Goal: Transaction & Acquisition: Purchase product/service

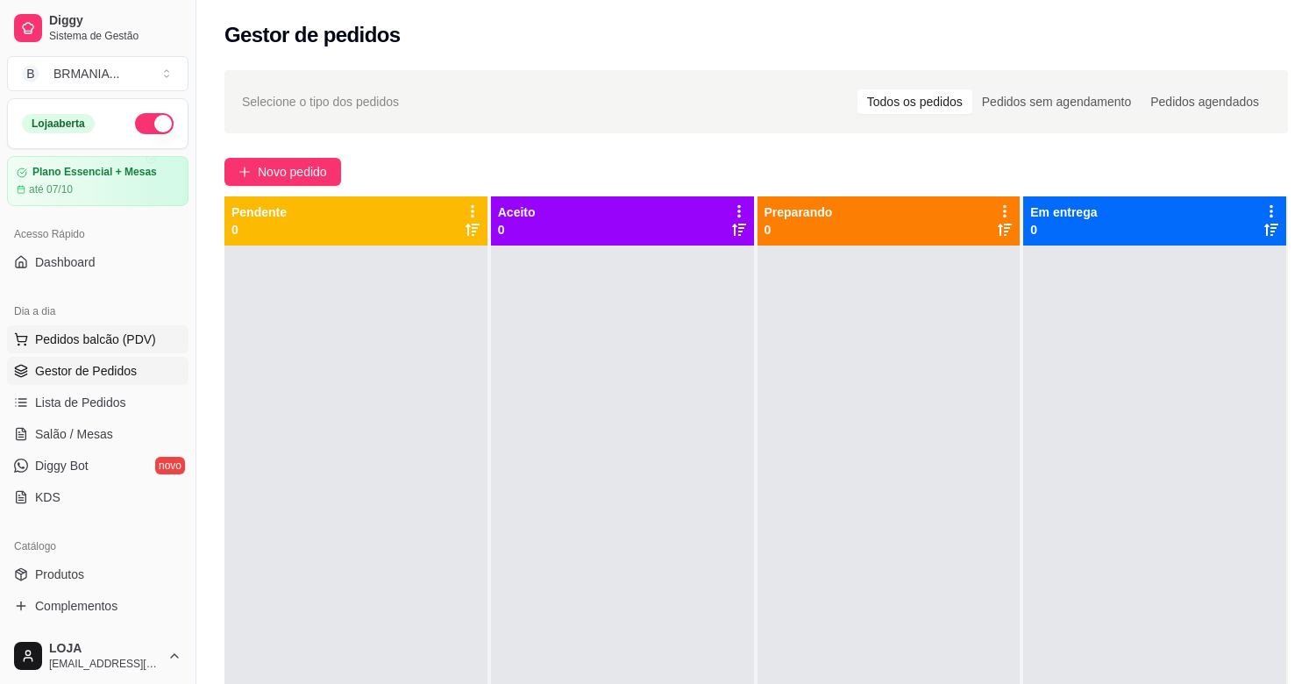
drag, startPoint x: 0, startPoint y: 0, endPoint x: 160, endPoint y: 346, distance: 381.2
click at [162, 344] on button "Pedidos balcão (PDV)" at bounding box center [97, 339] width 181 height 28
click at [160, 346] on button "Pedidos balcão (PDV)" at bounding box center [97, 339] width 181 height 28
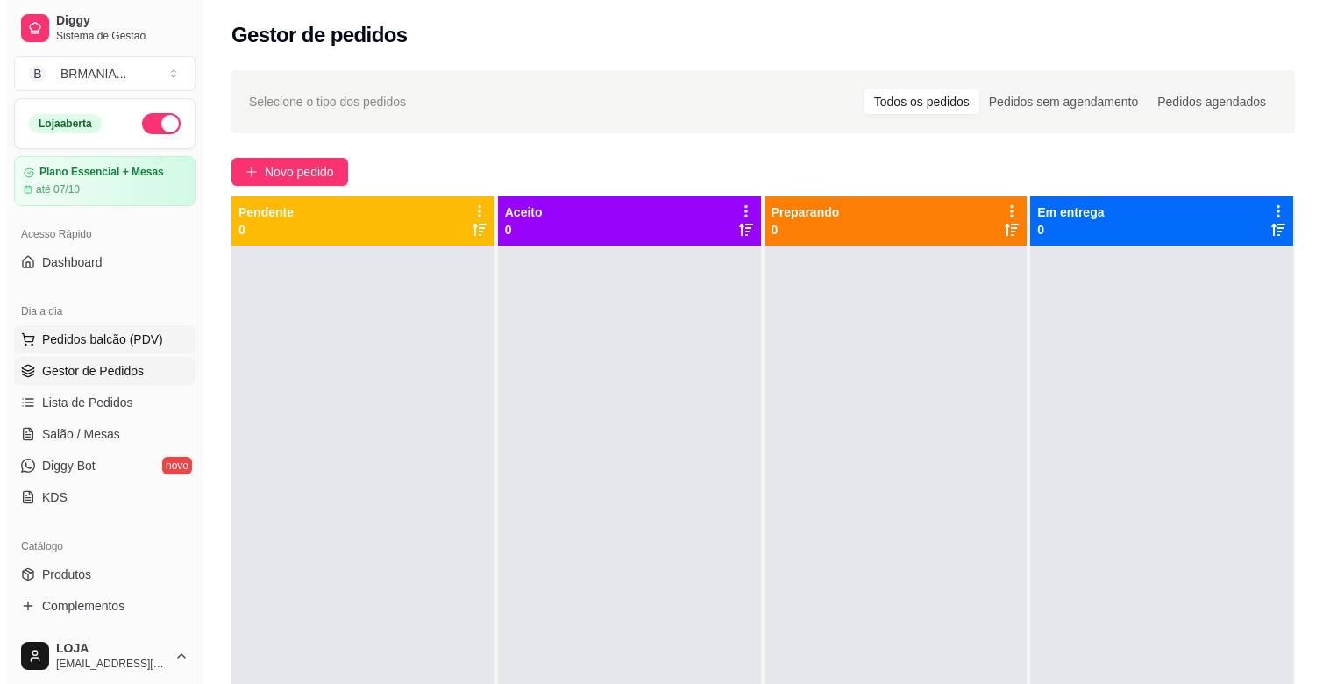
scroll to position [77, 0]
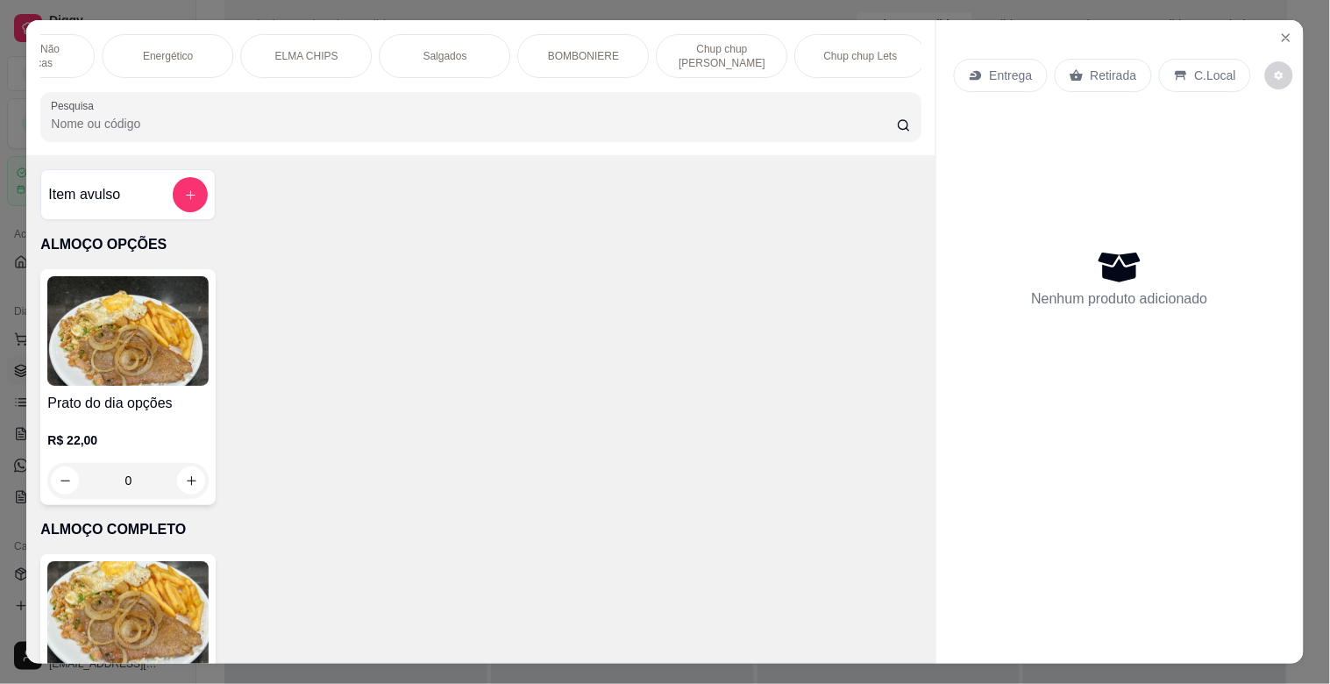
scroll to position [0, 1195]
click at [688, 58] on p "Chup chup [PERSON_NAME]" at bounding box center [712, 56] width 102 height 28
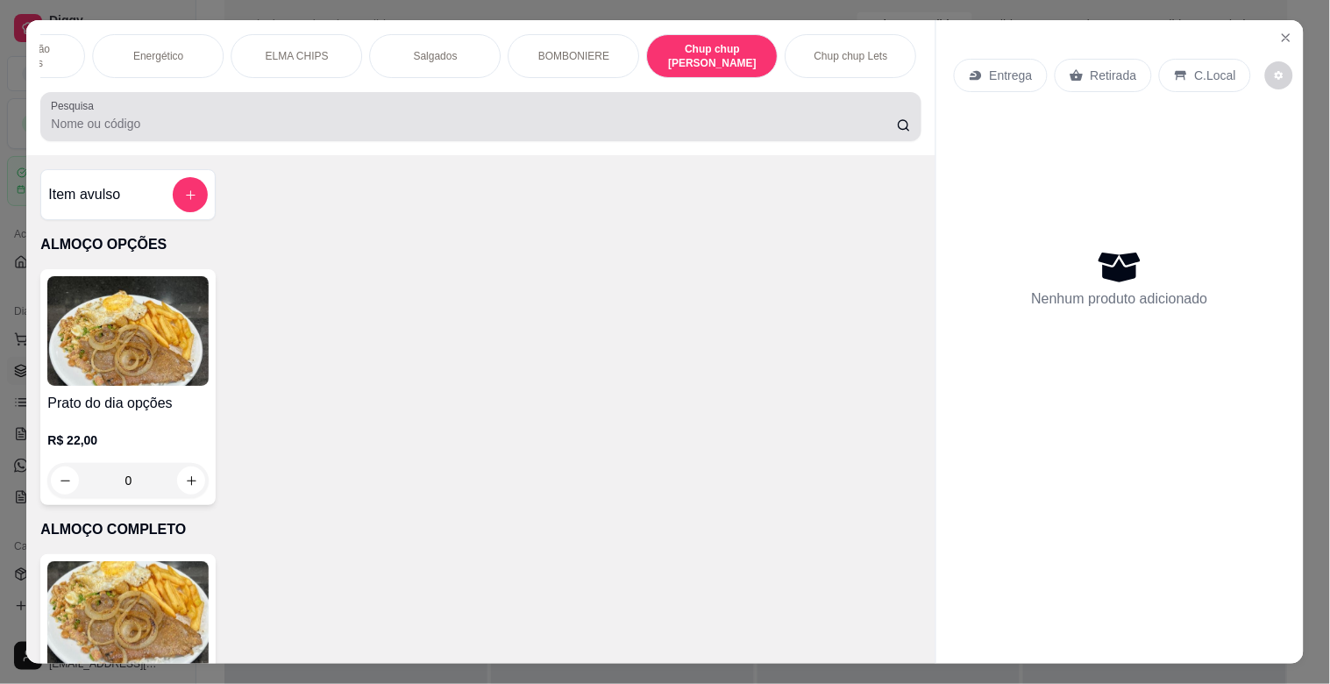
scroll to position [42, 0]
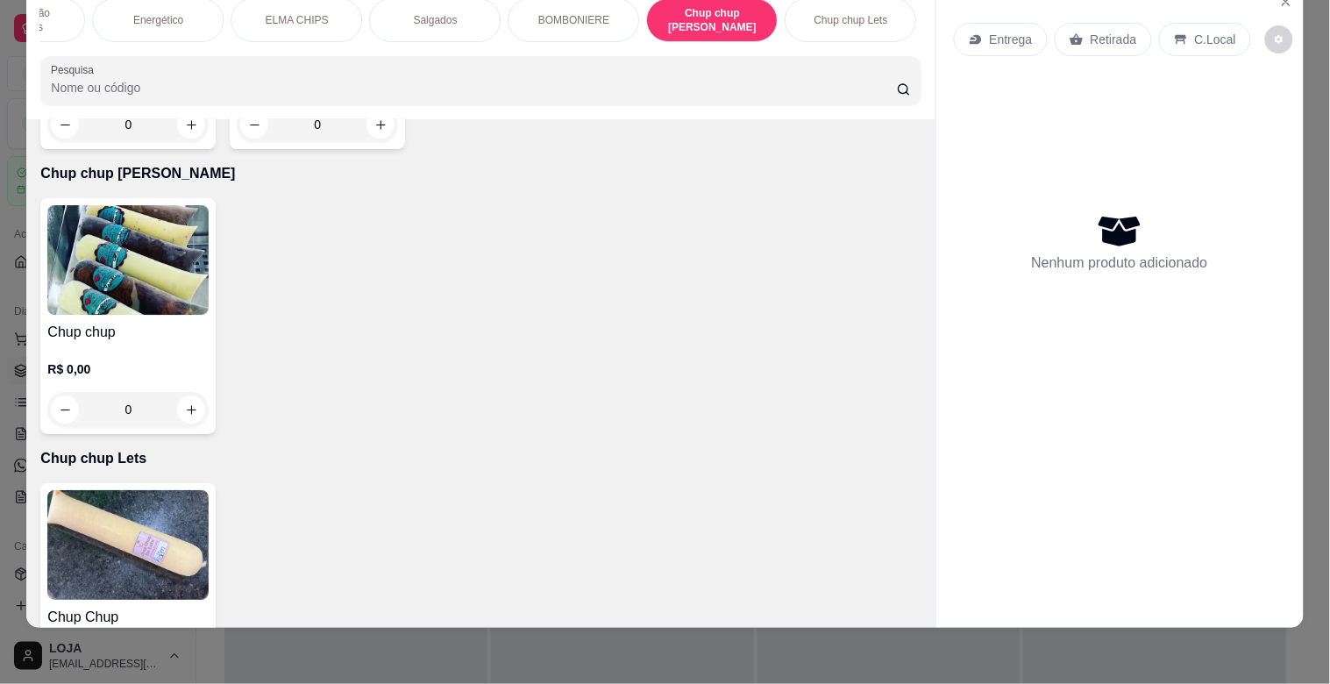
click at [123, 205] on img at bounding box center [127, 260] width 161 height 110
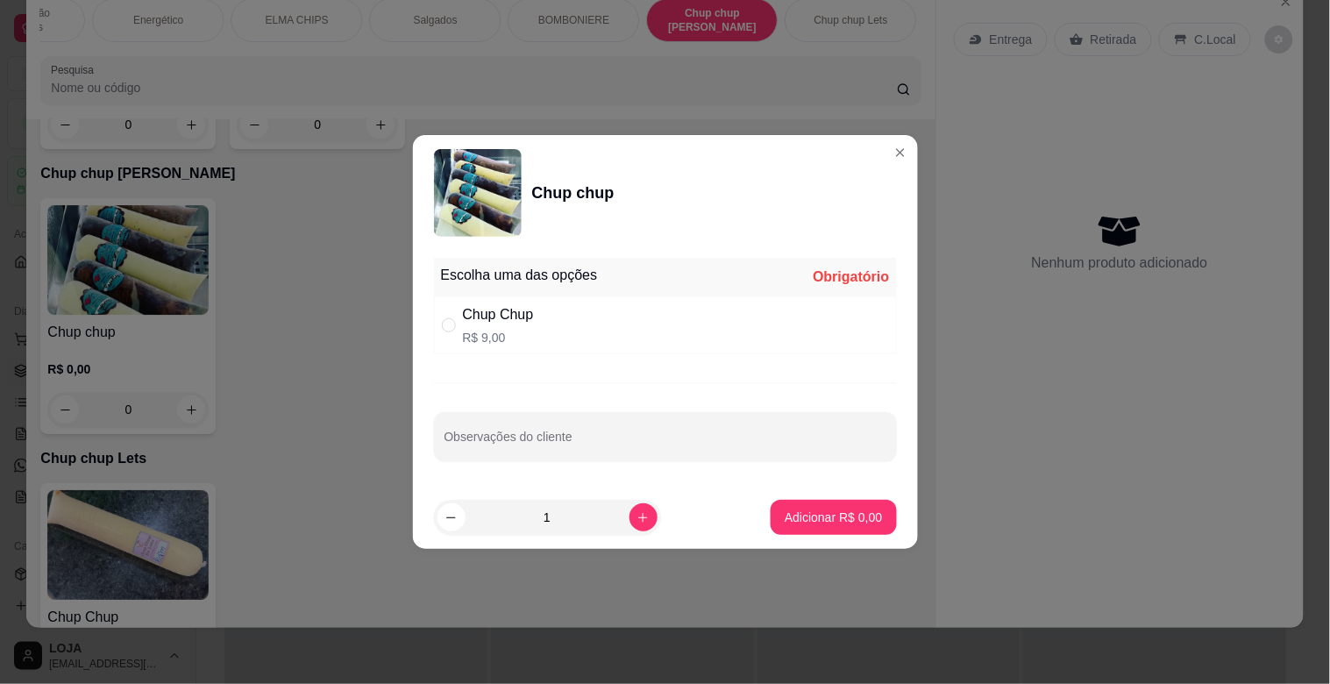
click at [627, 320] on div "Chup Chup R$ 9,00" at bounding box center [665, 325] width 463 height 58
radio input "true"
click at [641, 522] on button "increase-product-quantity" at bounding box center [643, 517] width 28 height 28
type input "2"
click at [784, 509] on p "Adicionar R$ 18,00" at bounding box center [829, 517] width 104 height 18
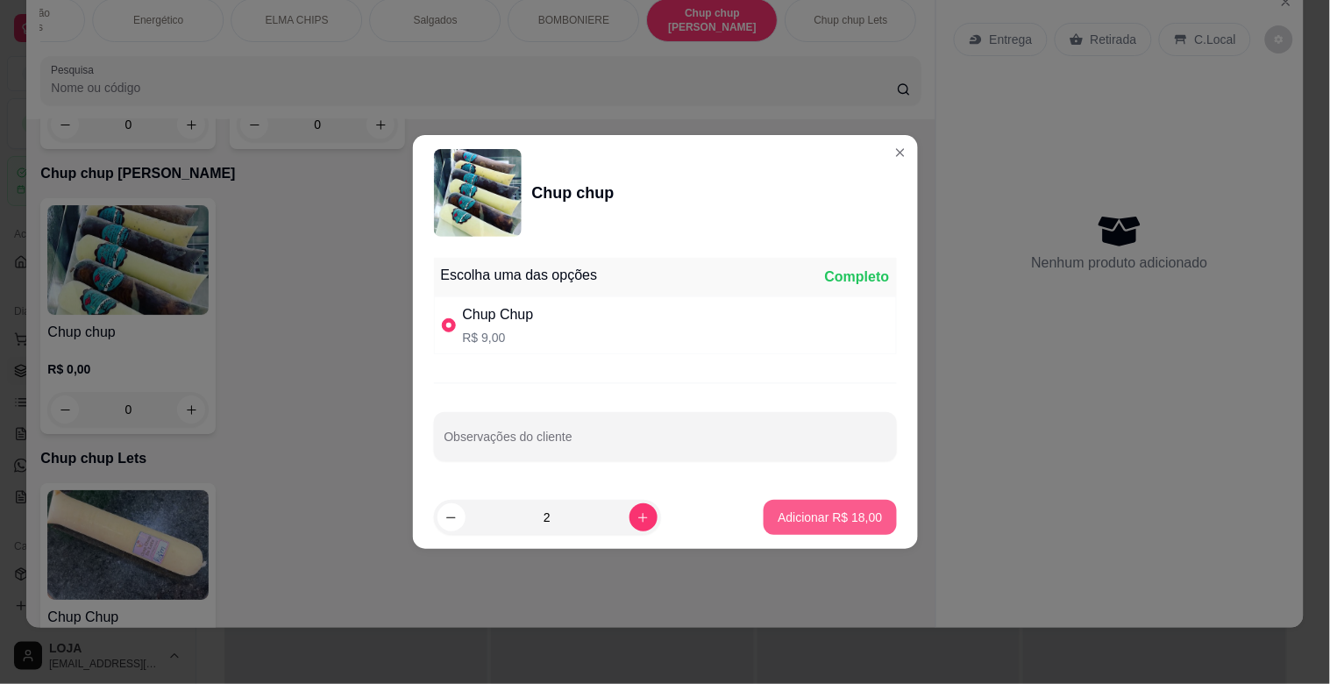
type input "2"
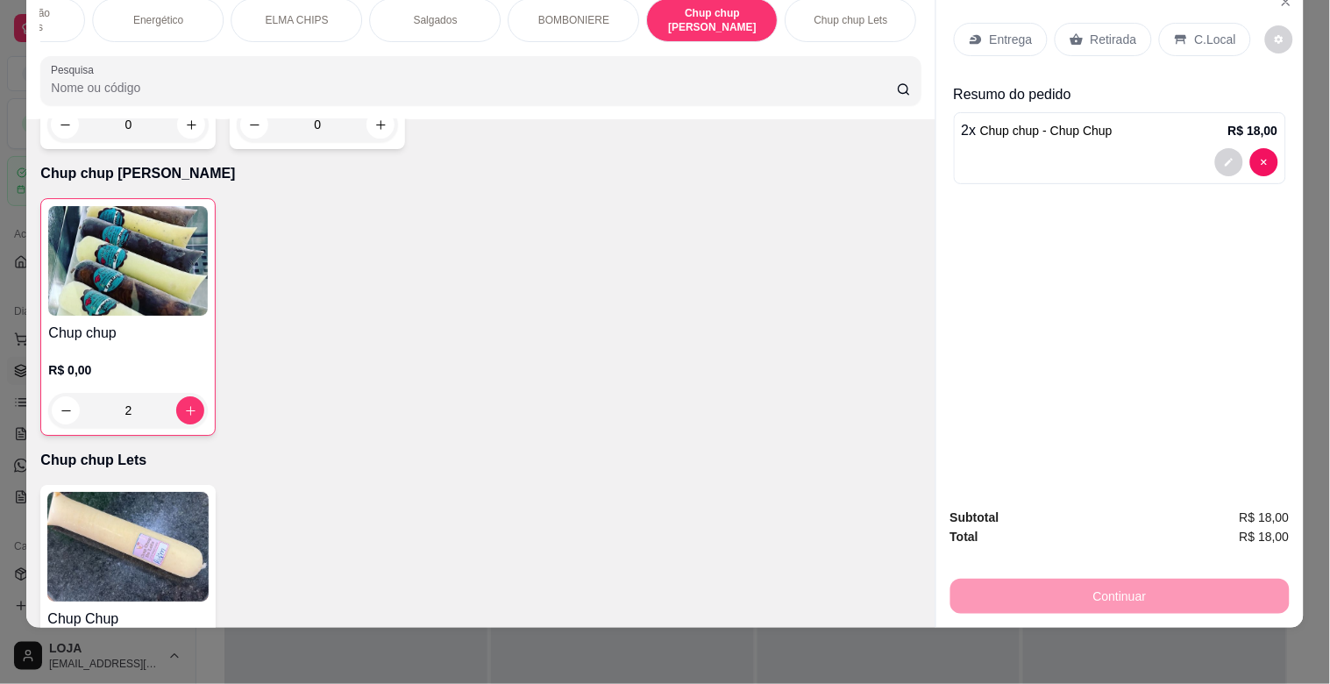
click at [1075, 32] on div "Retirada" at bounding box center [1102, 39] width 97 height 33
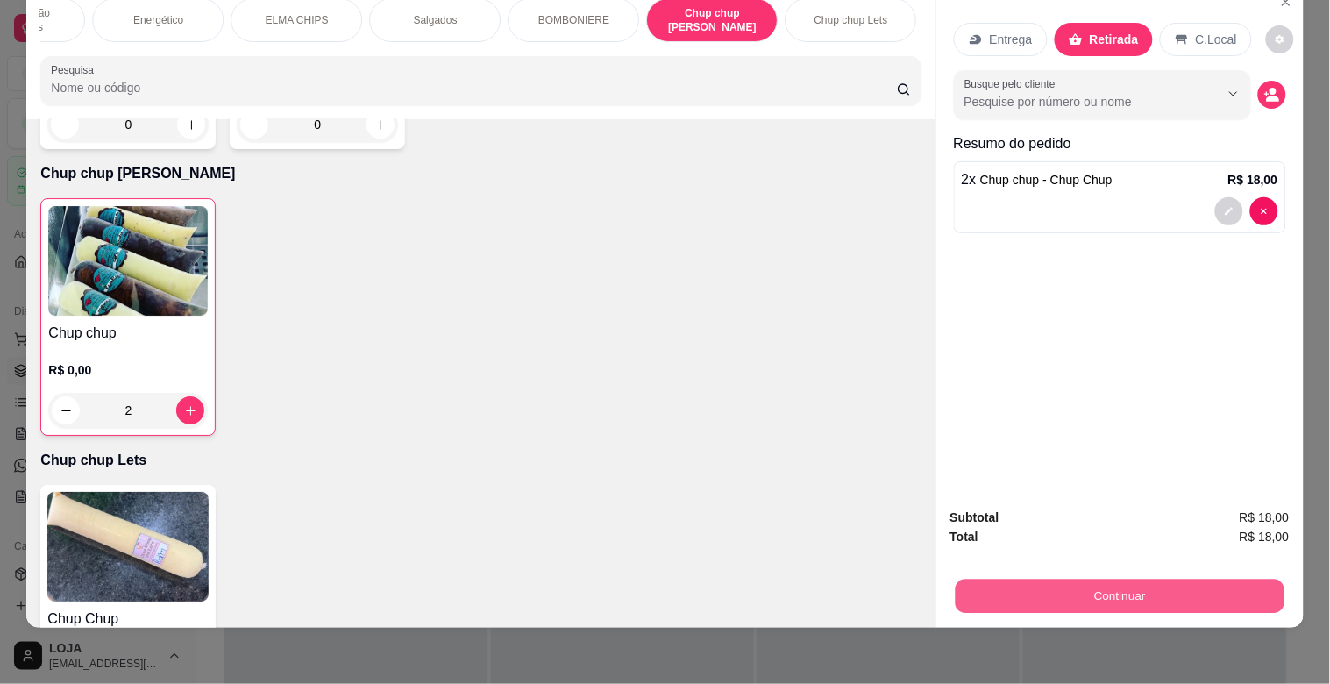
click at [1116, 579] on button "Continuar" at bounding box center [1119, 596] width 329 height 34
click at [1063, 584] on button "Continuar" at bounding box center [1119, 596] width 339 height 35
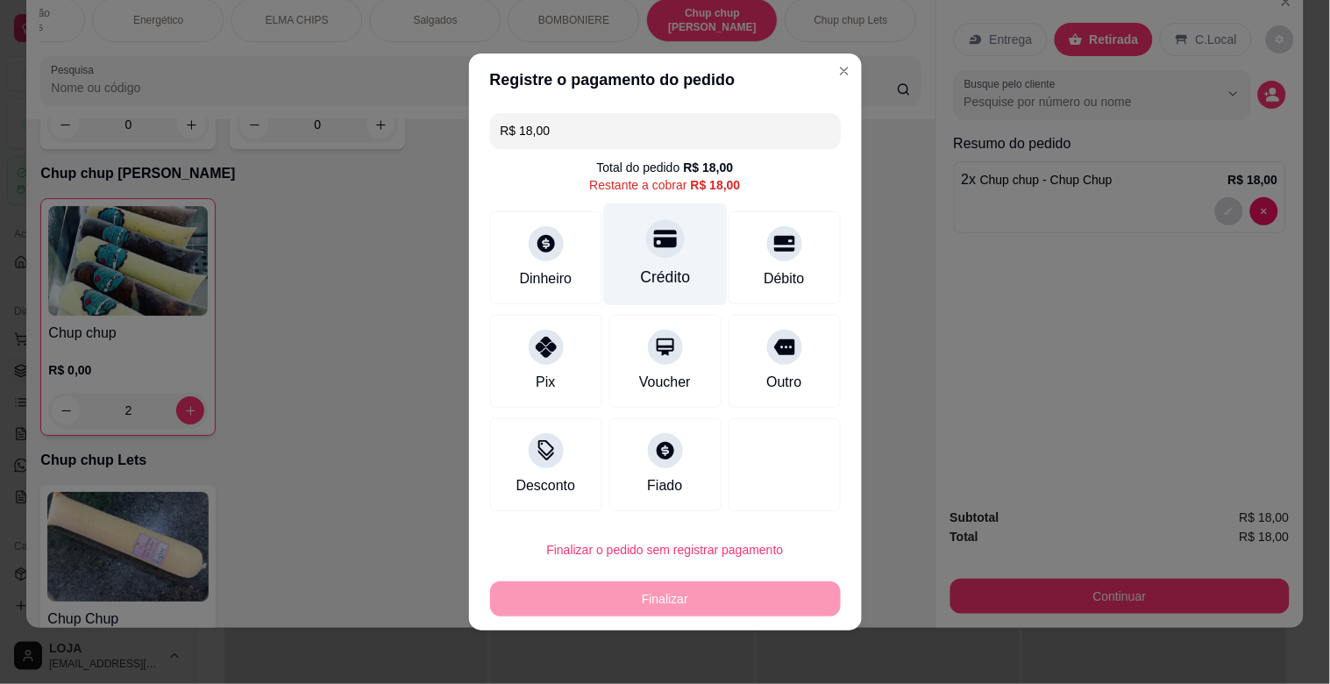
click at [627, 255] on div "Crédito" at bounding box center [665, 254] width 124 height 103
type input "R$ 0,00"
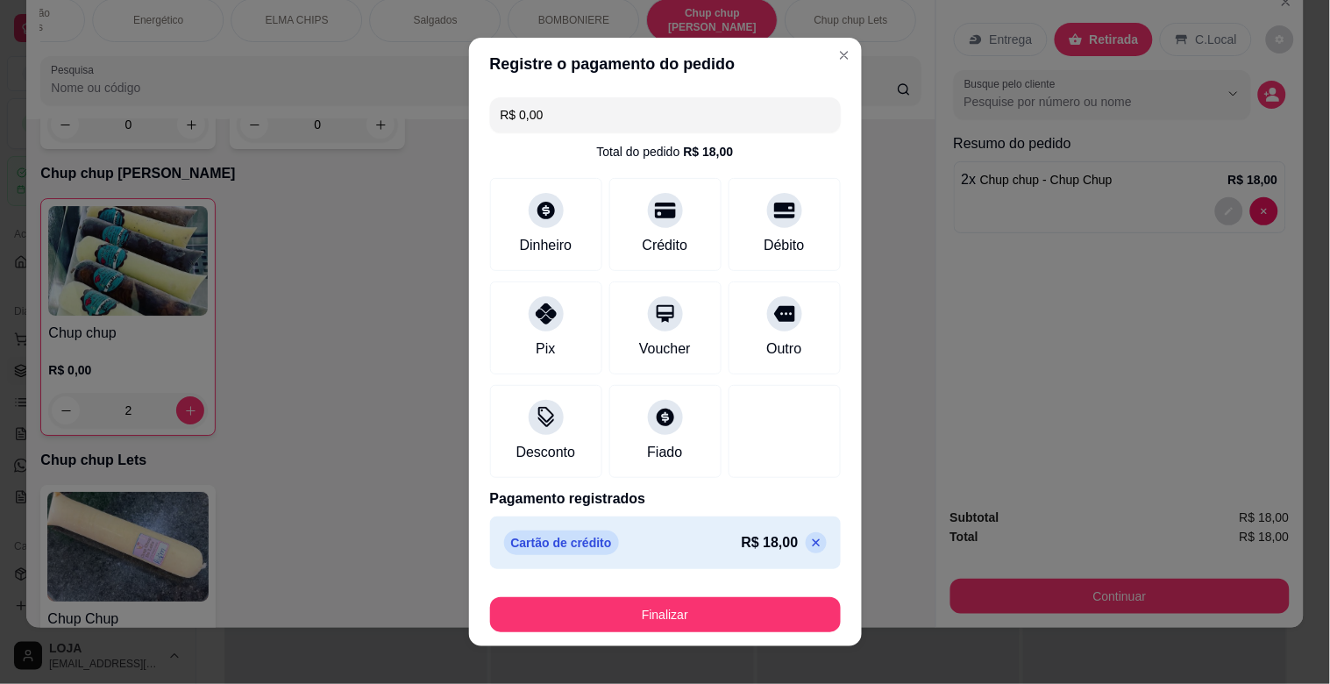
click at [749, 637] on footer "Finalizar" at bounding box center [665, 611] width 393 height 70
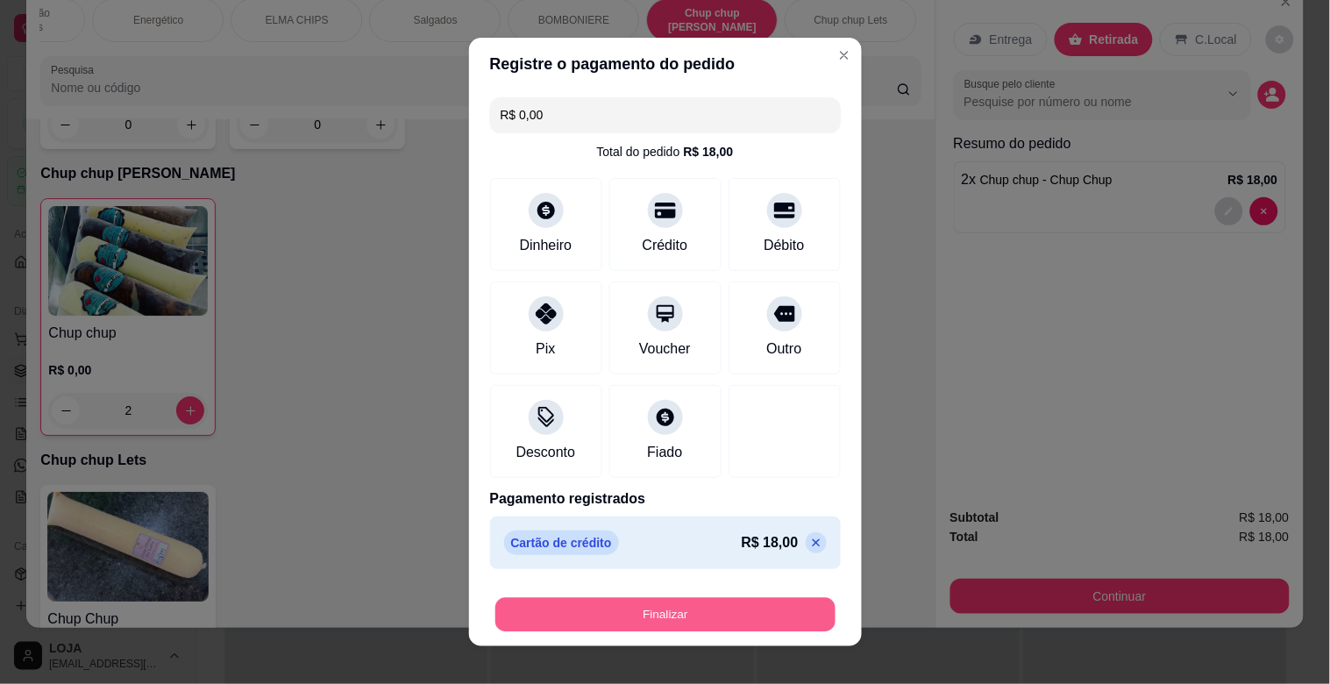
click at [748, 623] on button "Finalizar" at bounding box center [665, 615] width 340 height 34
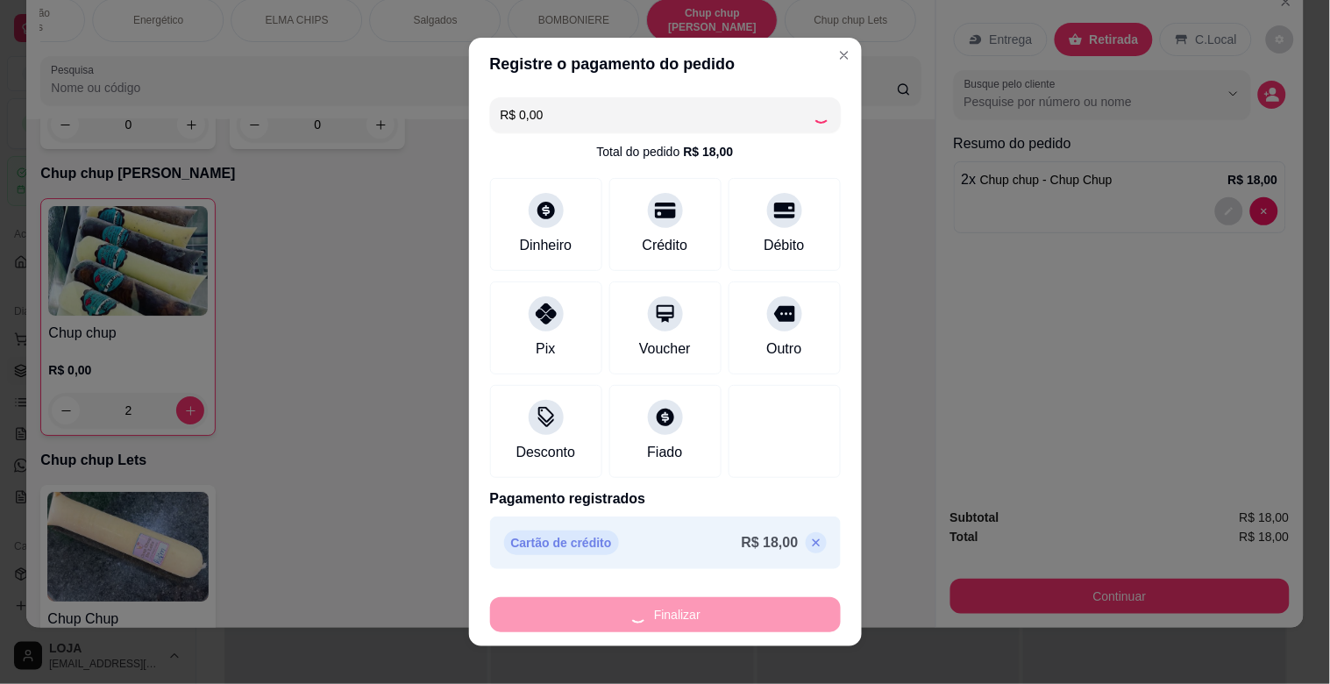
type input "0"
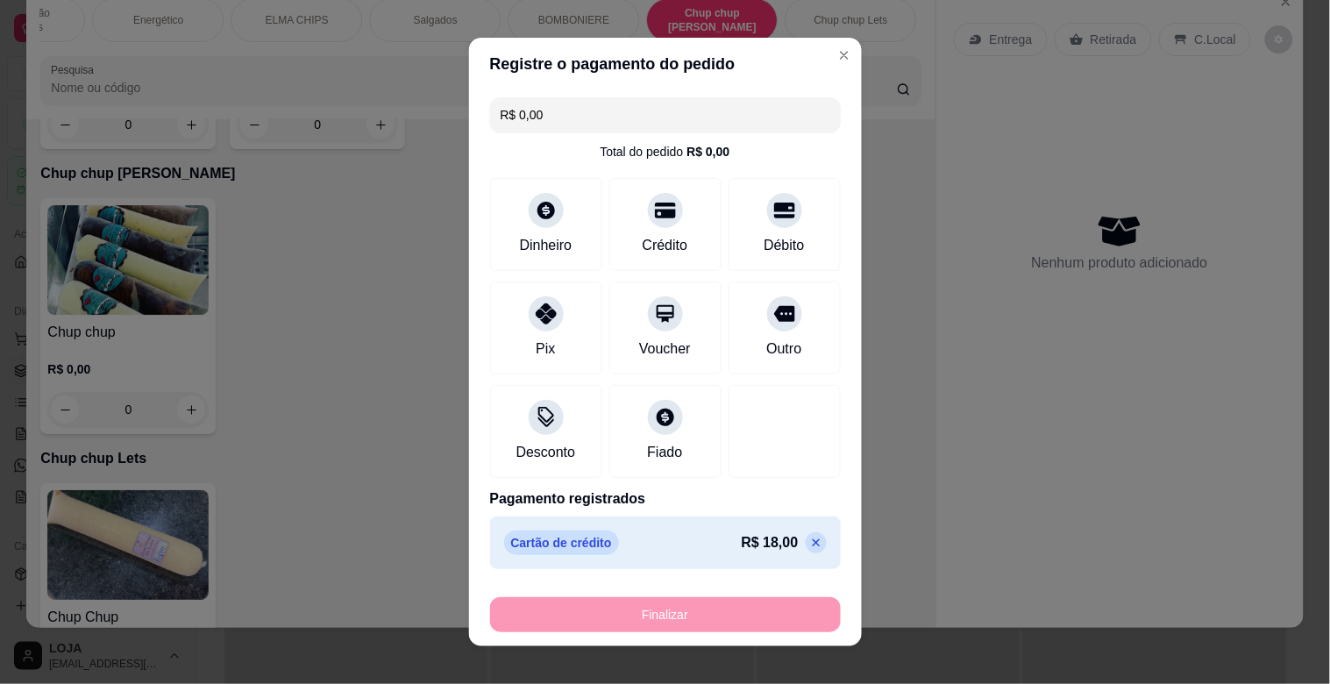
type input "-R$ 18,00"
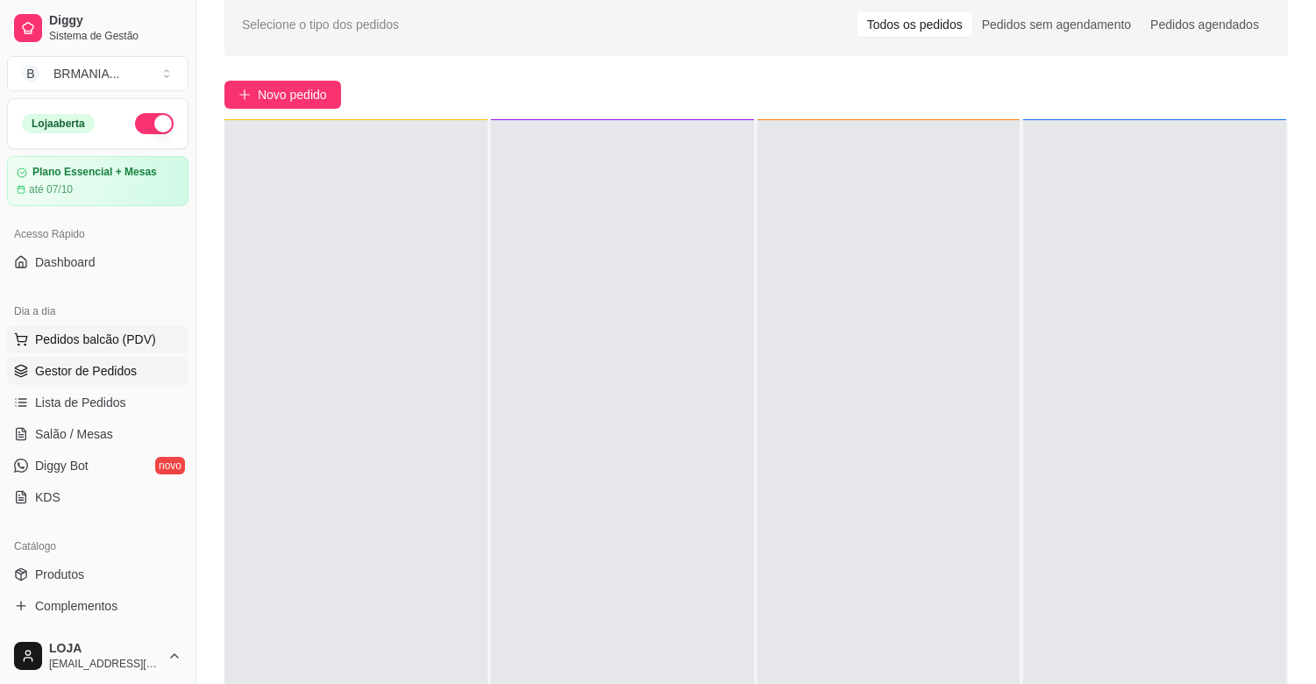
click at [117, 347] on span "Pedidos balcão (PDV)" at bounding box center [95, 339] width 121 height 18
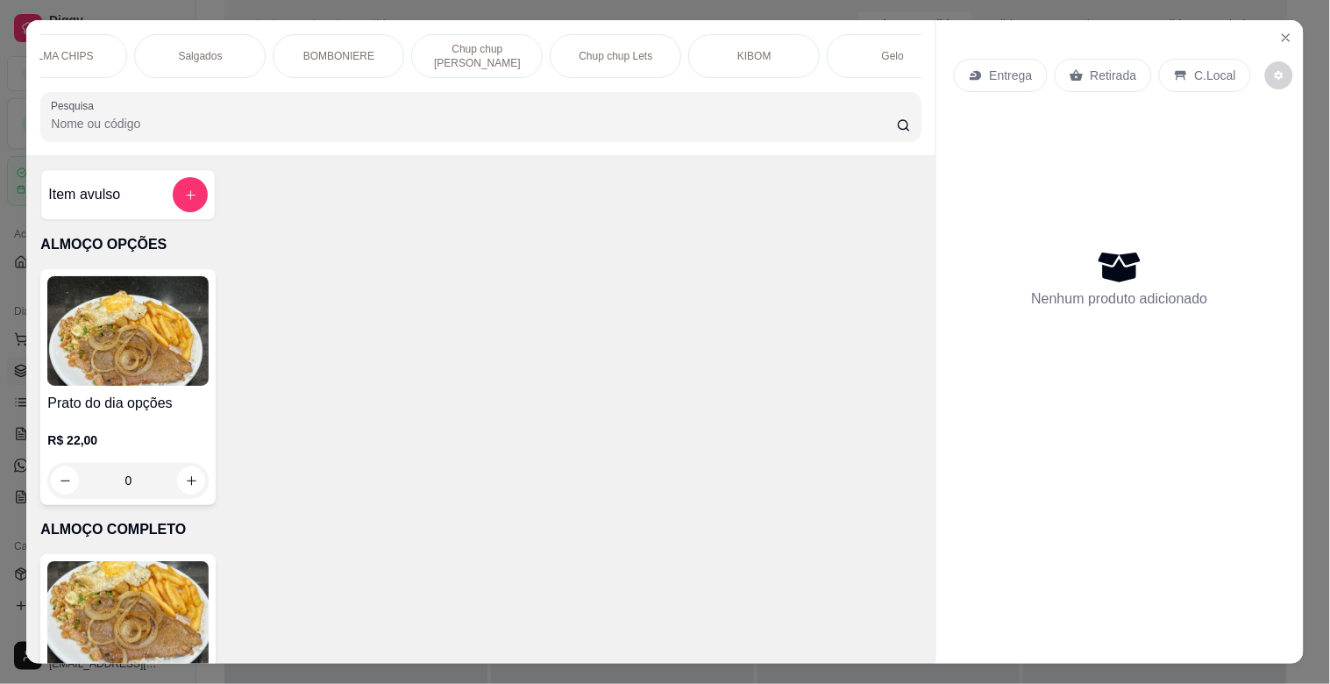
scroll to position [0, 1452]
click at [281, 49] on p "BOMBONIERE" at bounding box center [316, 56] width 71 height 14
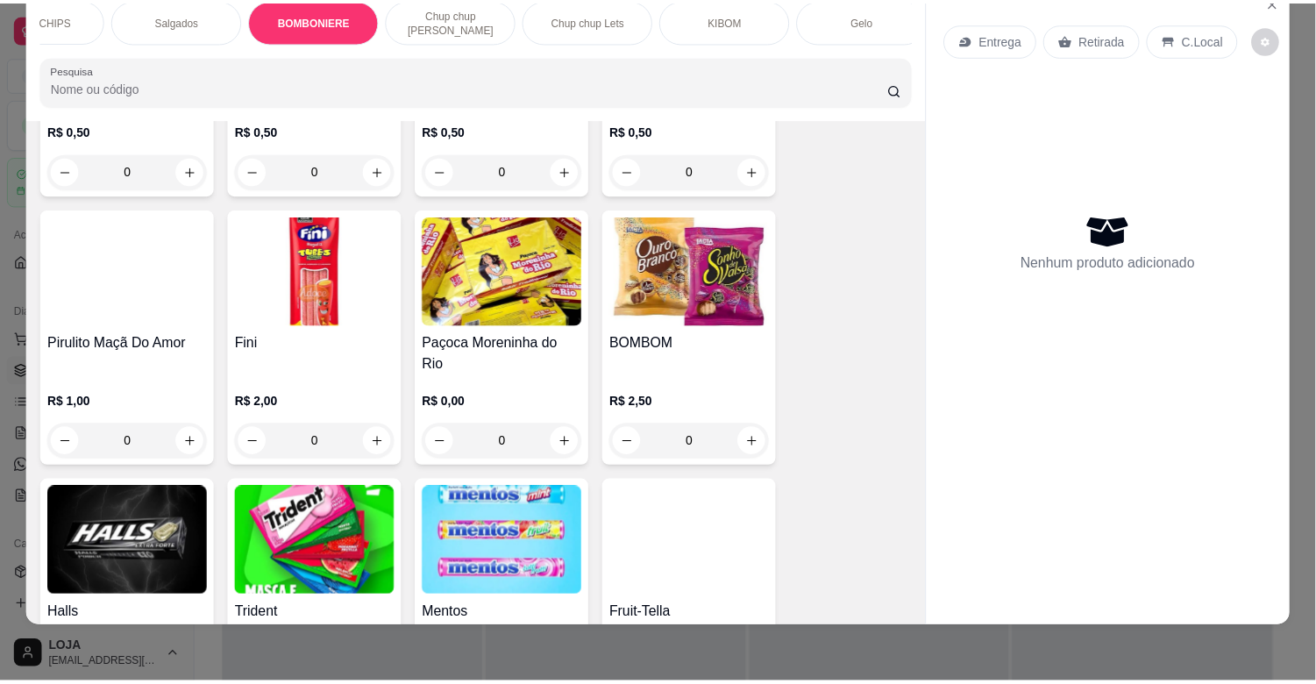
scroll to position [6402, 0]
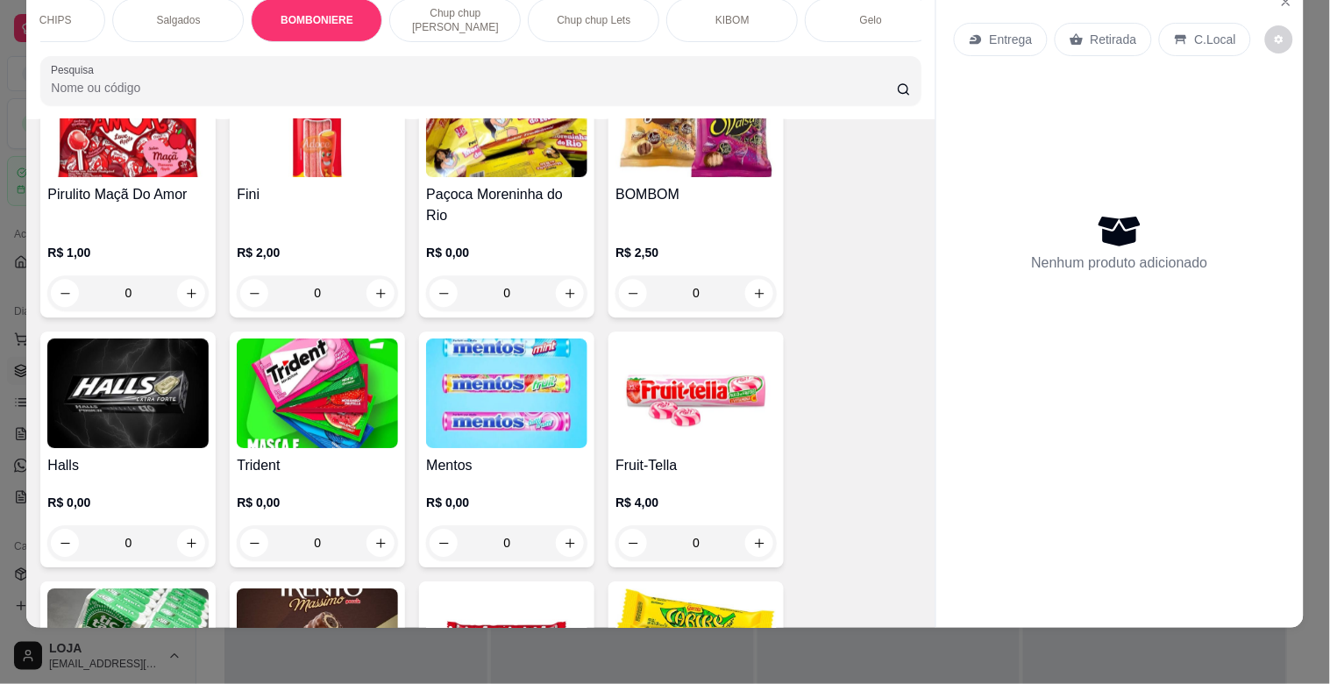
click at [687, 406] on div "Fruit-Tella R$ 4,00 0" at bounding box center [695, 449] width 175 height 236
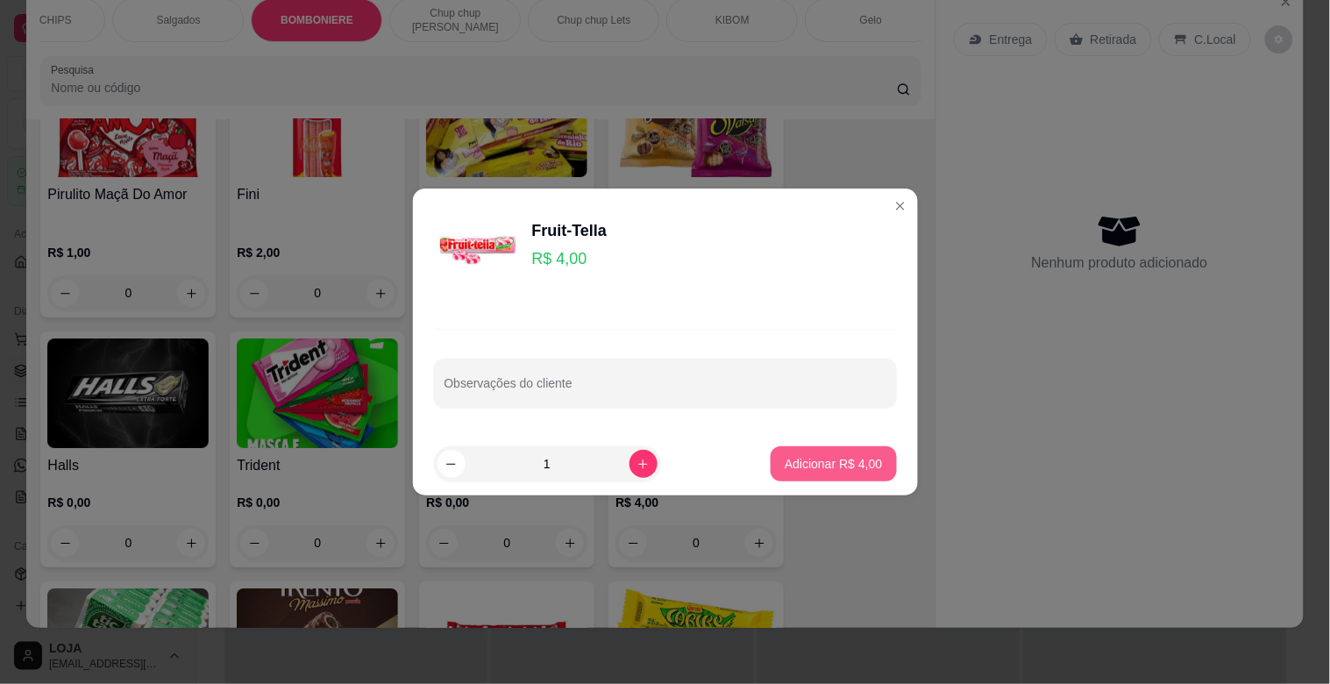
click at [804, 462] on p "Adicionar R$ 4,00" at bounding box center [832, 464] width 97 height 18
type input "1"
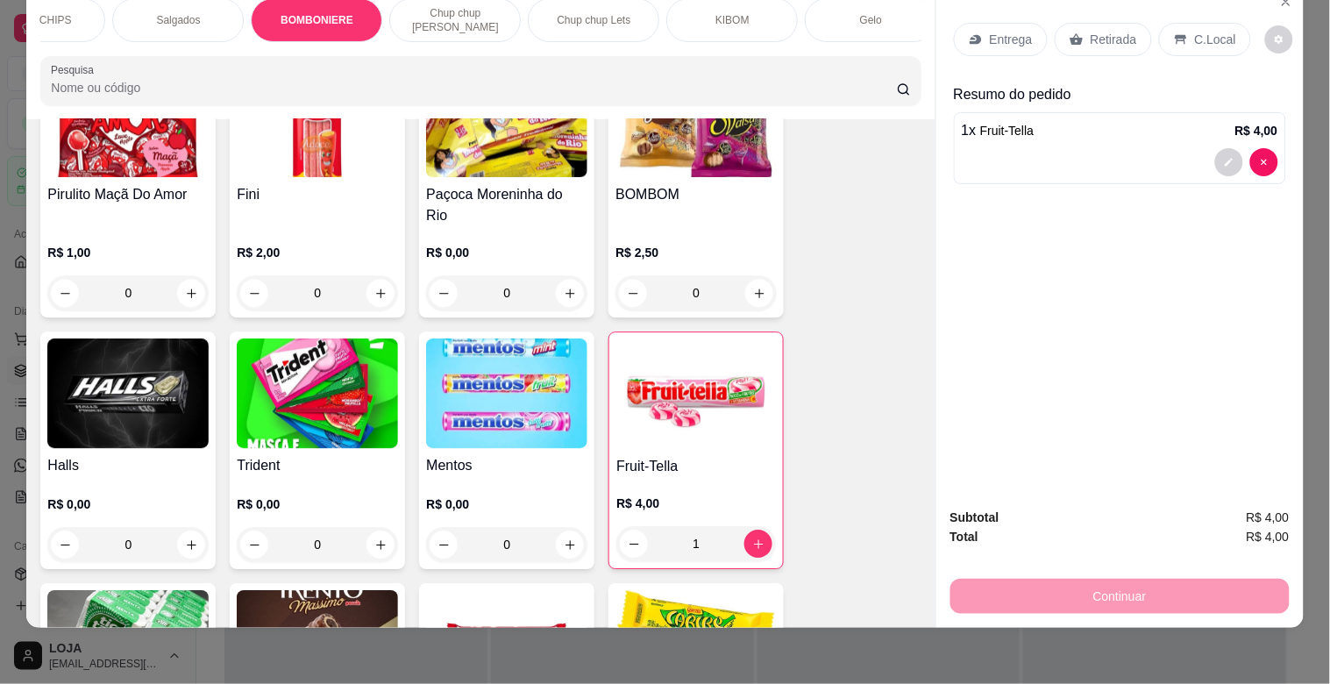
click at [1076, 41] on div "Retirada" at bounding box center [1102, 39] width 97 height 33
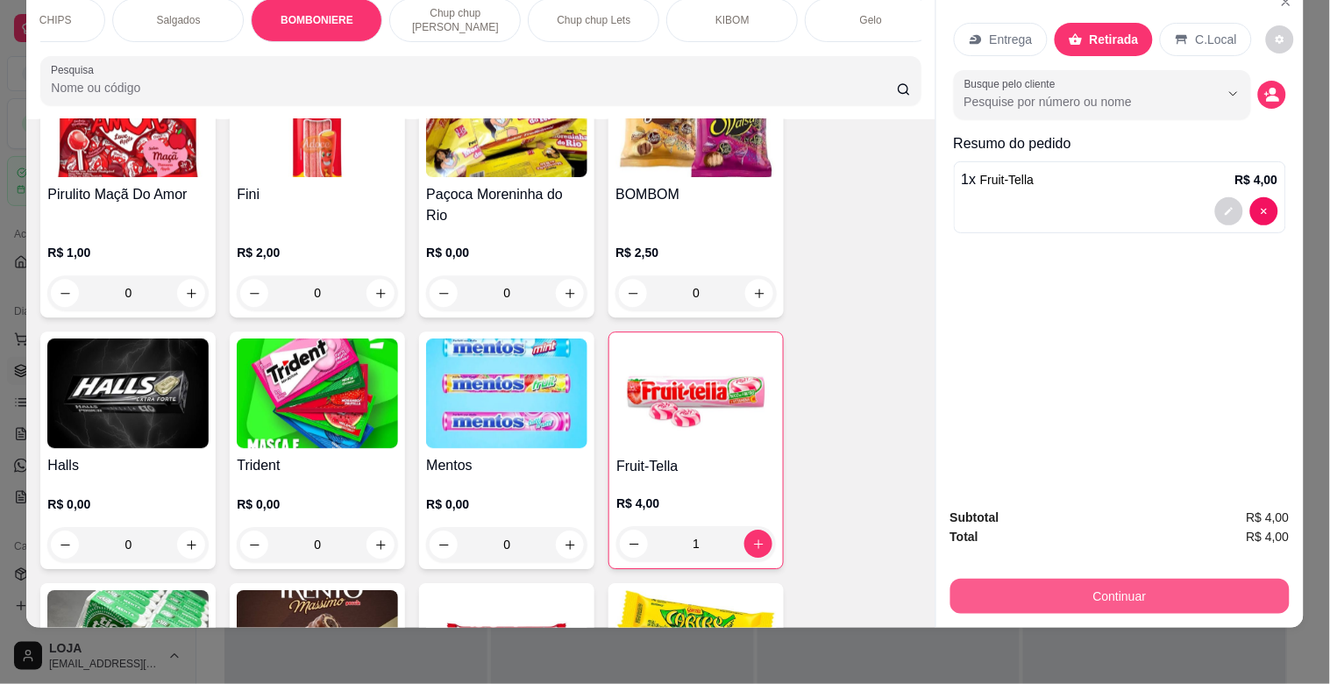
click at [1132, 594] on button "Continuar" at bounding box center [1119, 596] width 339 height 35
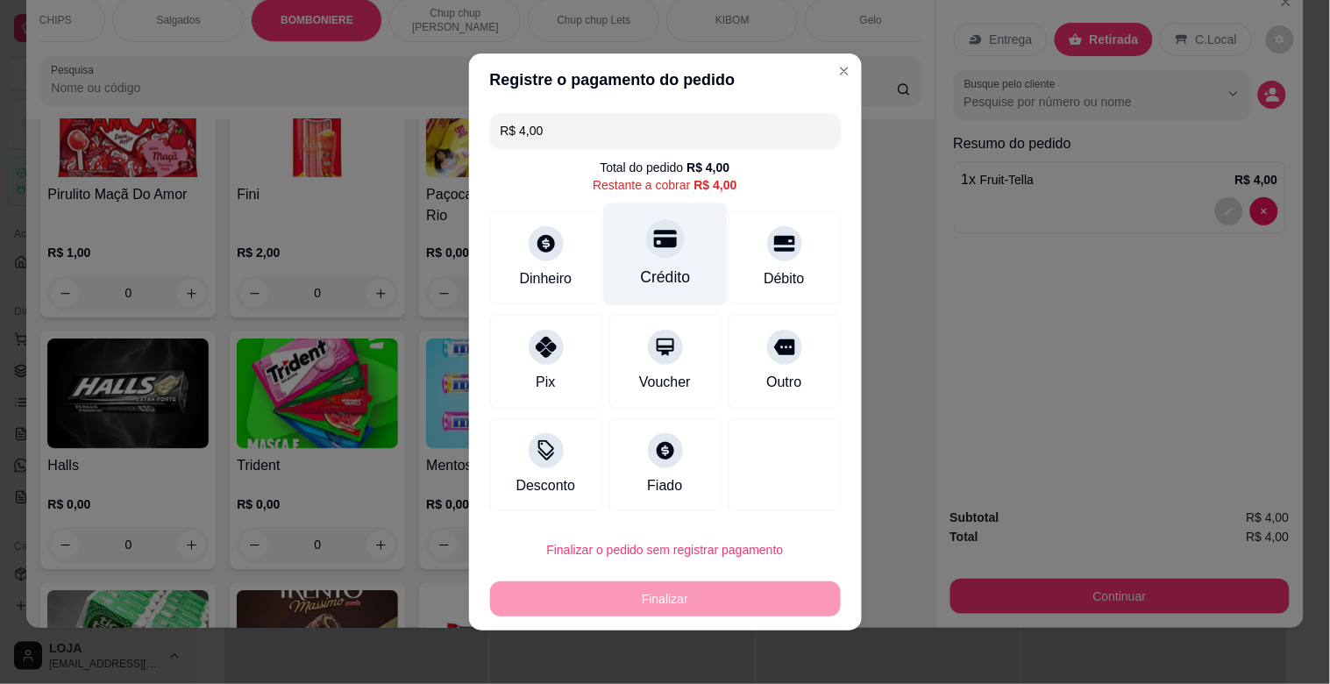
click at [617, 259] on div "Crédito" at bounding box center [665, 254] width 124 height 103
type input "R$ 0,00"
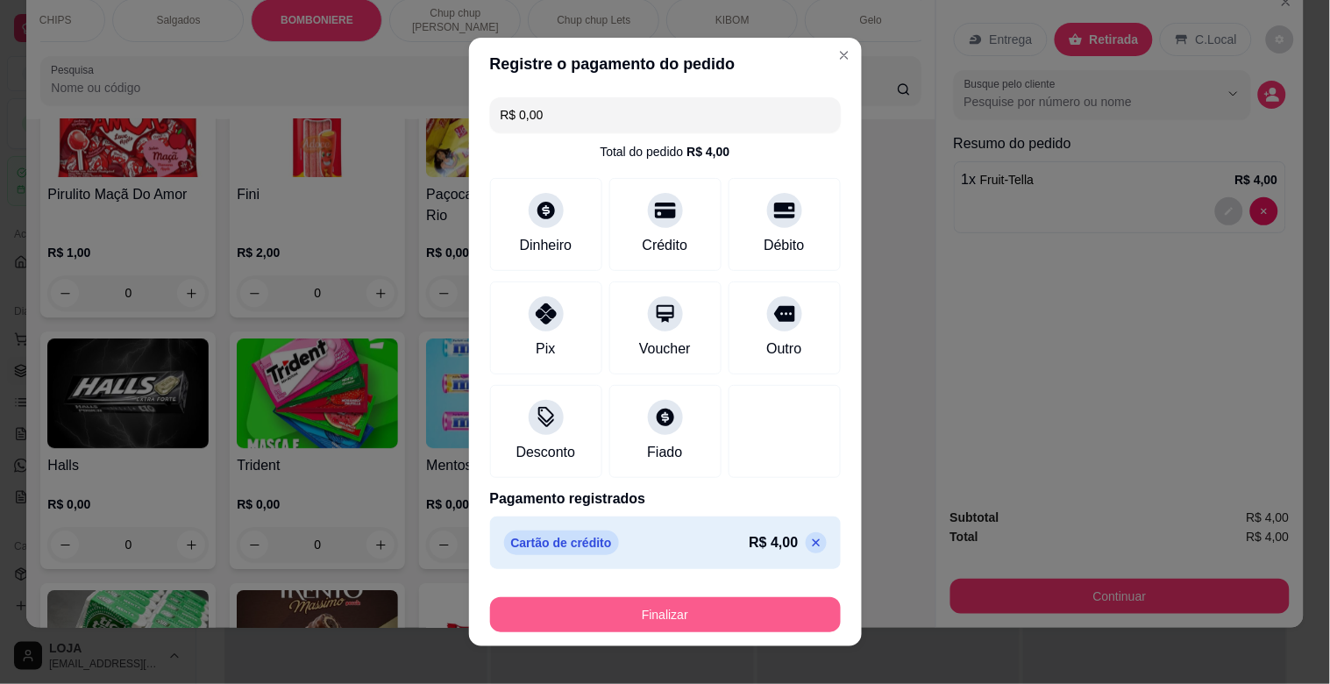
click at [749, 607] on button "Finalizar" at bounding box center [665, 614] width 351 height 35
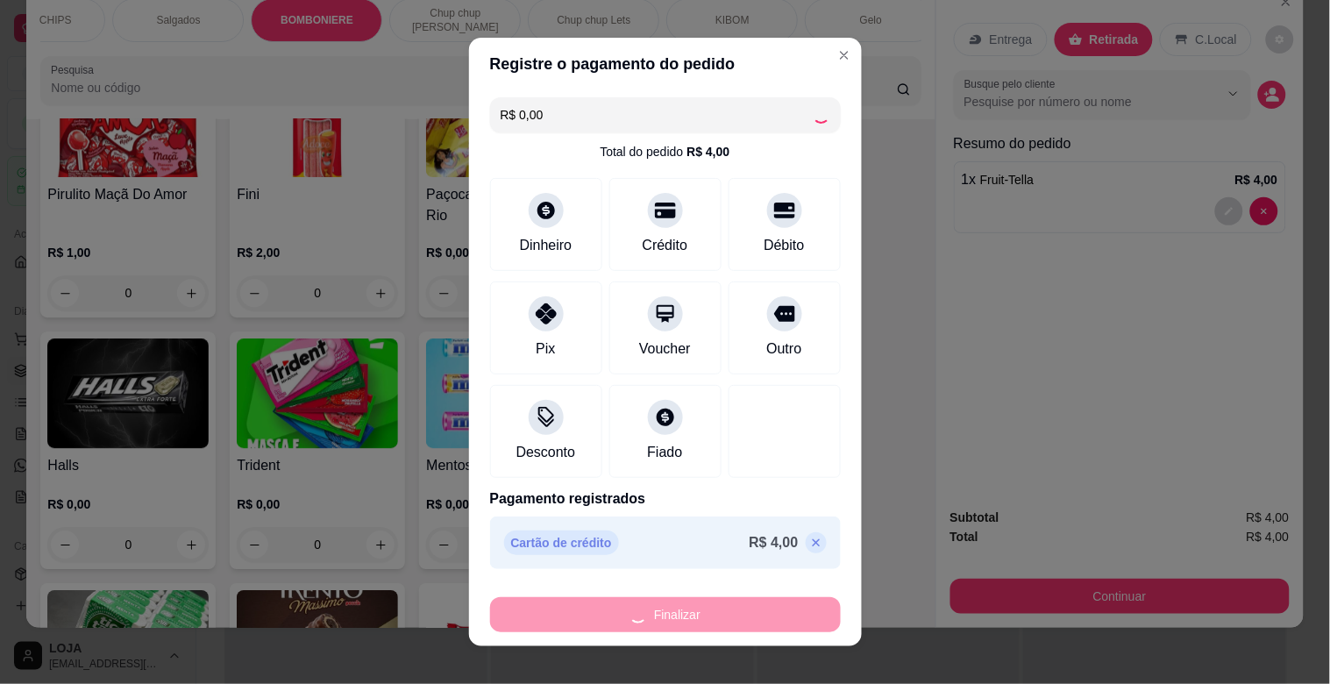
type input "0"
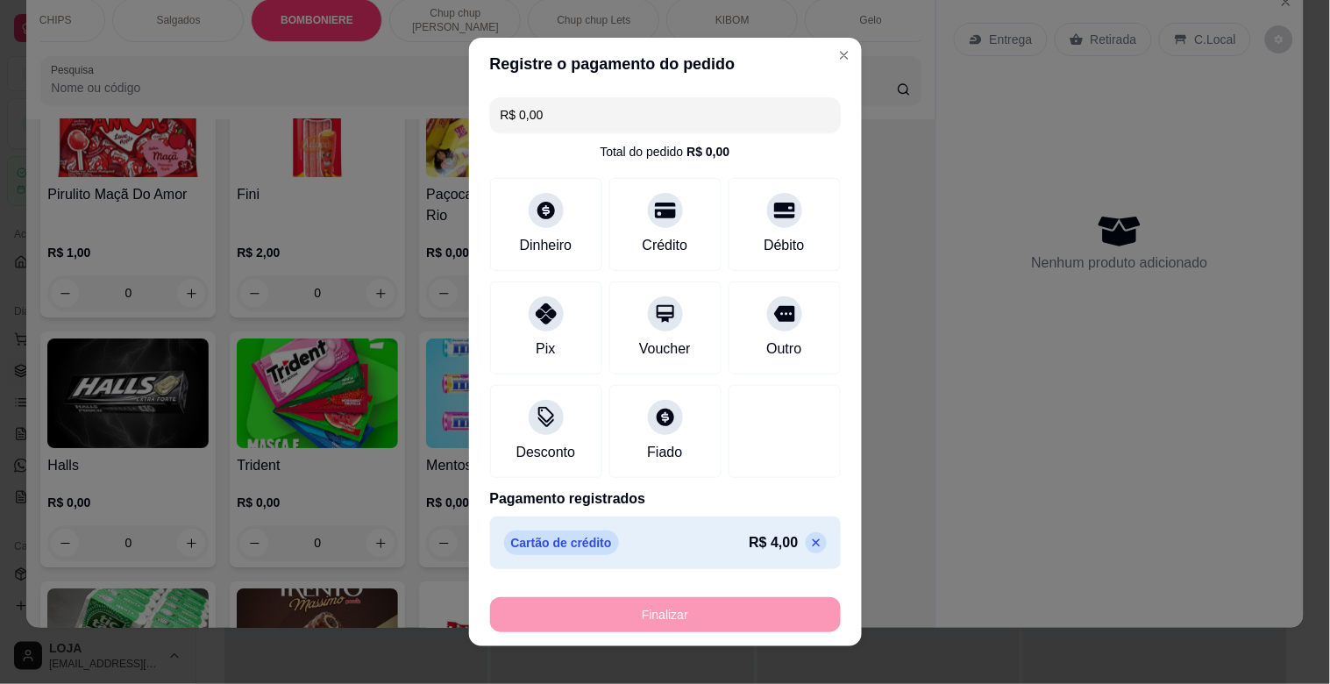
type input "-R$ 4,00"
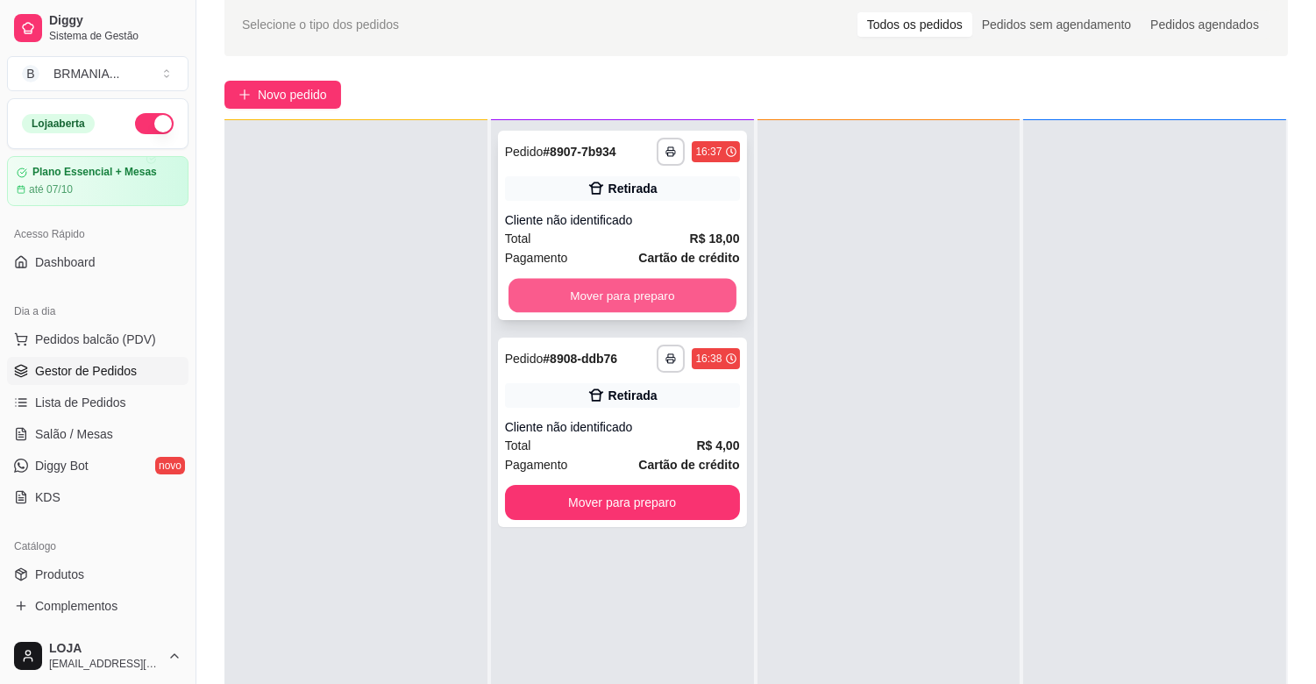
click at [692, 309] on button "Mover para preparo" at bounding box center [622, 296] width 228 height 34
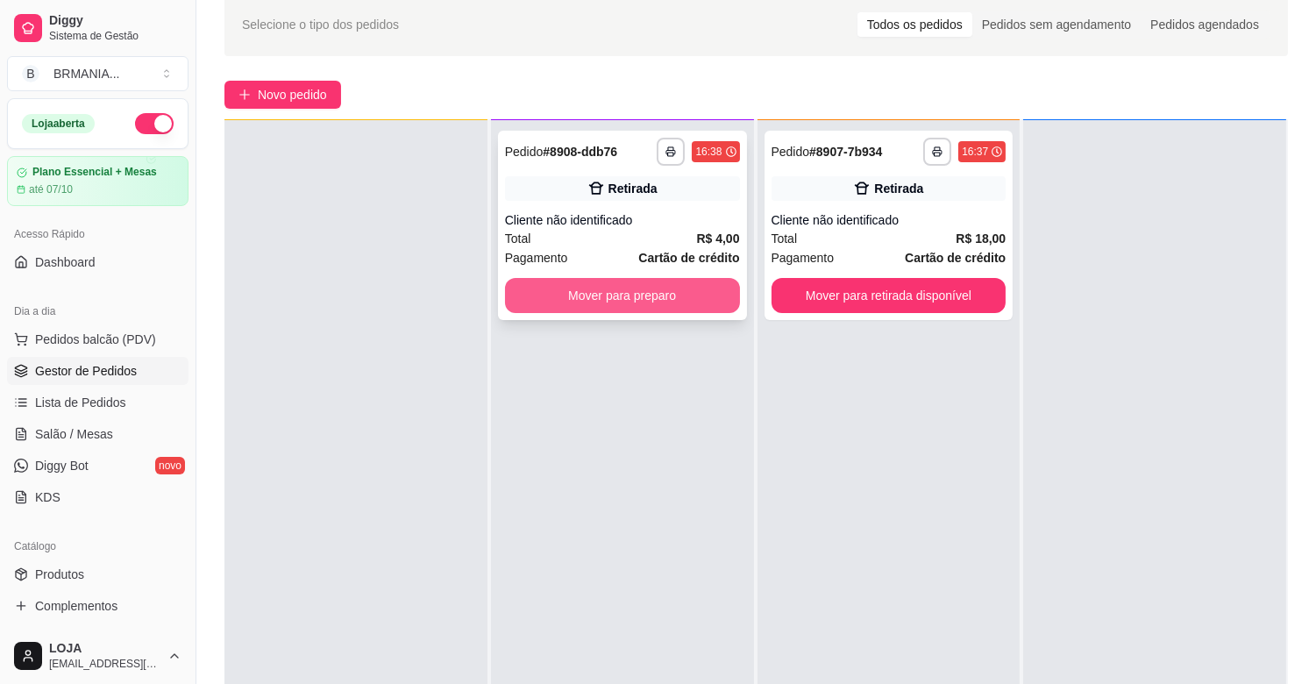
click at [685, 287] on button "Mover para preparo" at bounding box center [622, 295] width 235 height 35
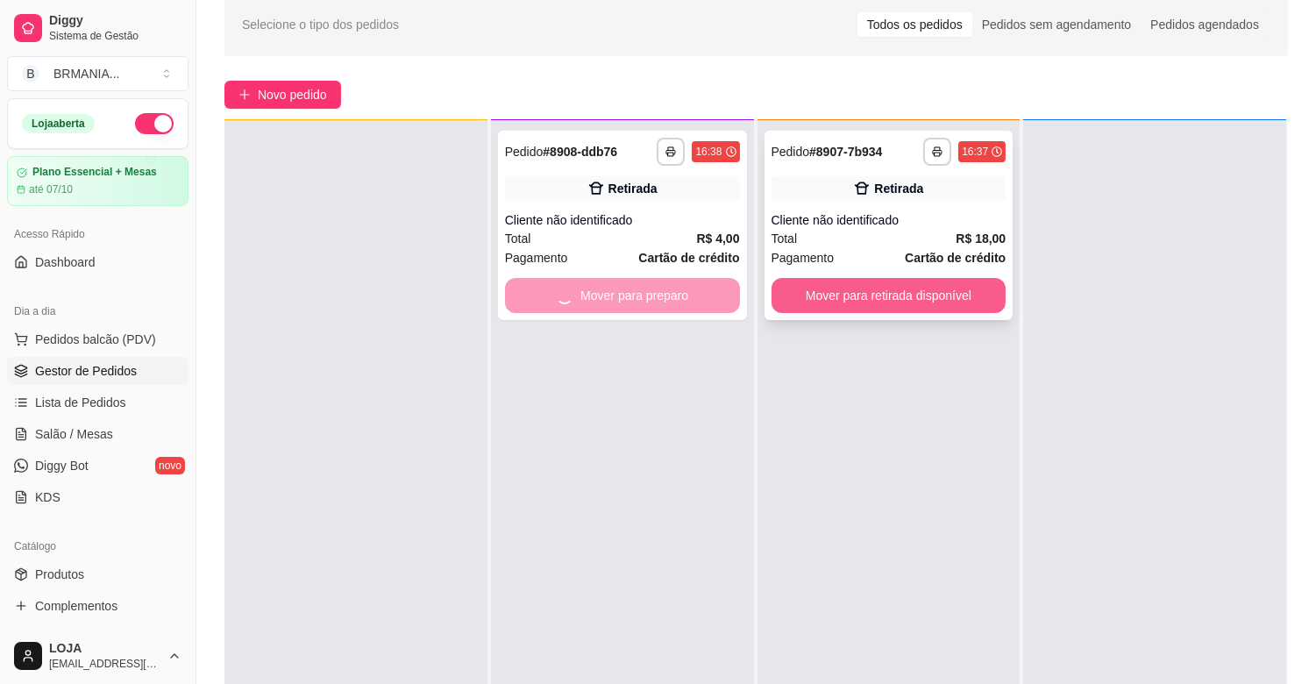
click at [837, 286] on button "Mover para retirada disponível" at bounding box center [888, 295] width 235 height 35
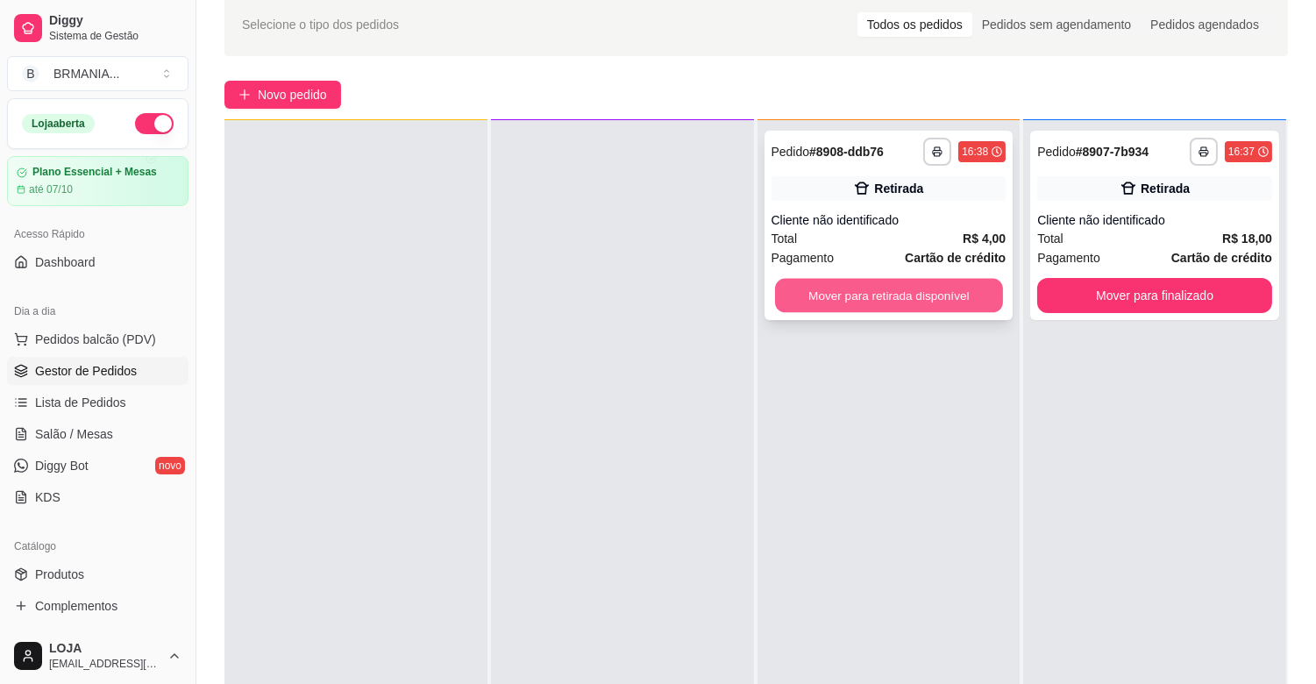
click at [907, 296] on button "Mover para retirada disponível" at bounding box center [889, 296] width 228 height 34
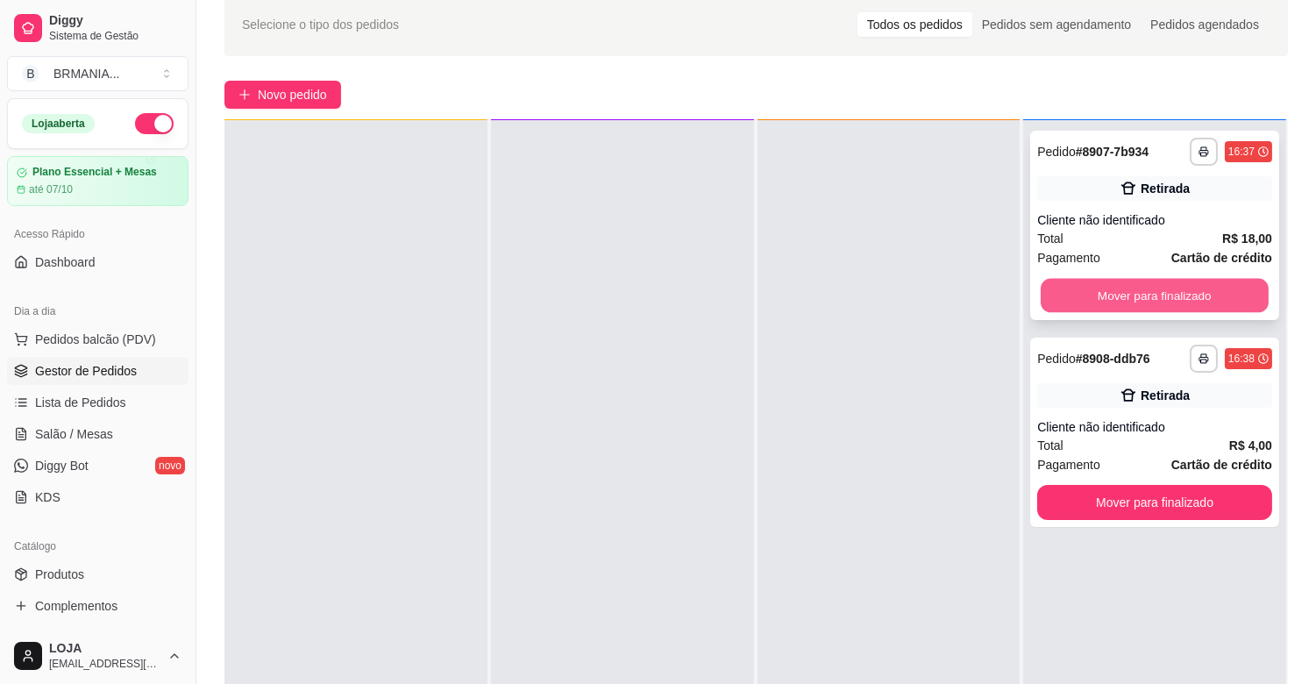
click at [1132, 289] on button "Mover para finalizado" at bounding box center [1154, 296] width 228 height 34
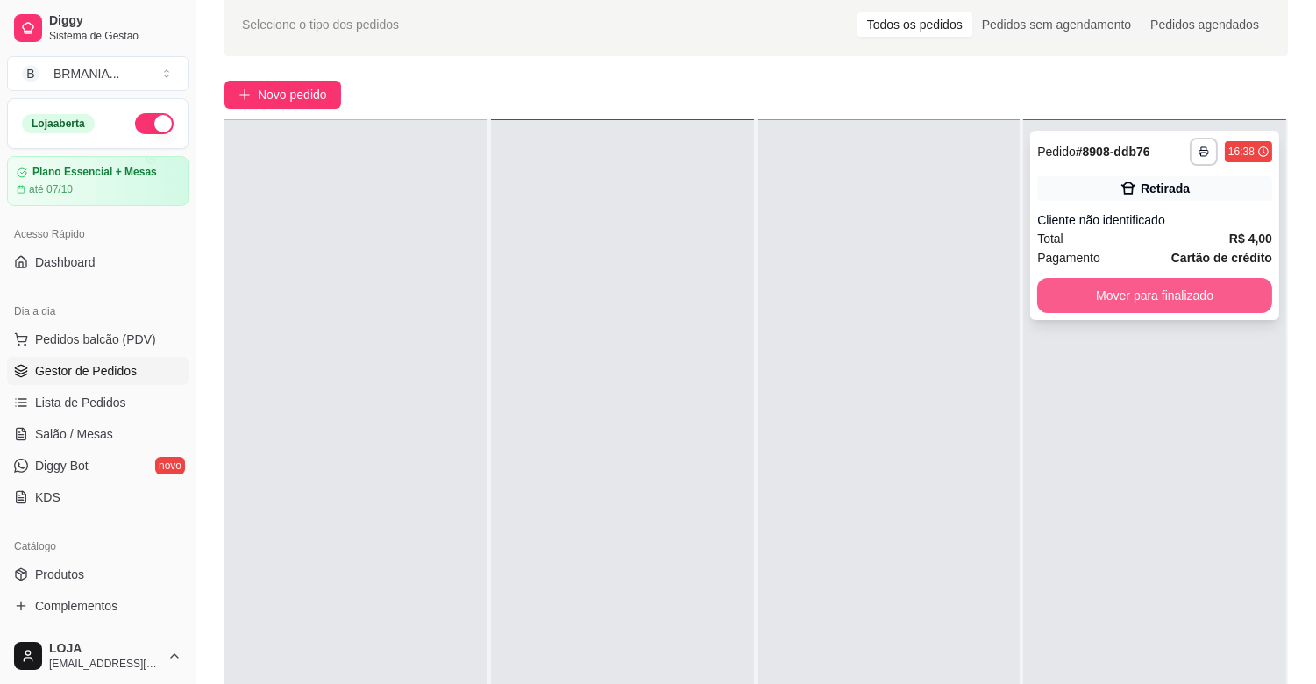
click at [1135, 300] on button "Mover para finalizado" at bounding box center [1154, 295] width 235 height 35
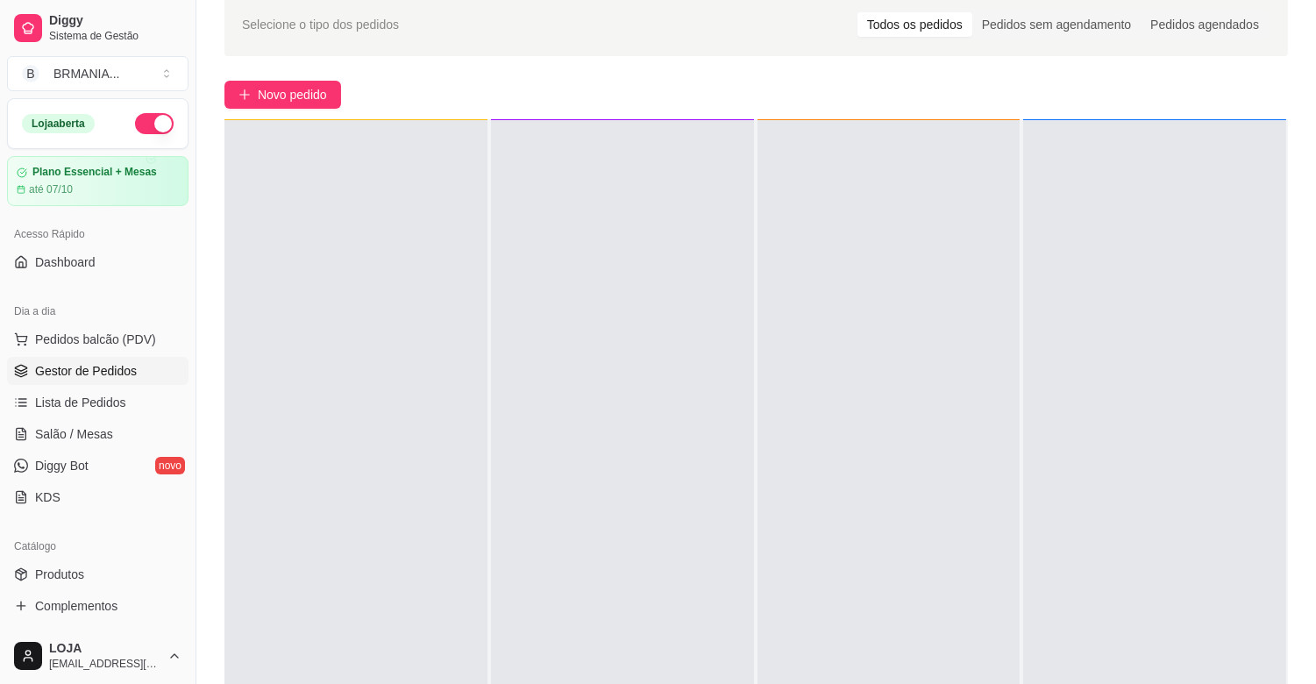
click at [135, 113] on button "button" at bounding box center [154, 123] width 39 height 21
